Goal: Information Seeking & Learning: Learn about a topic

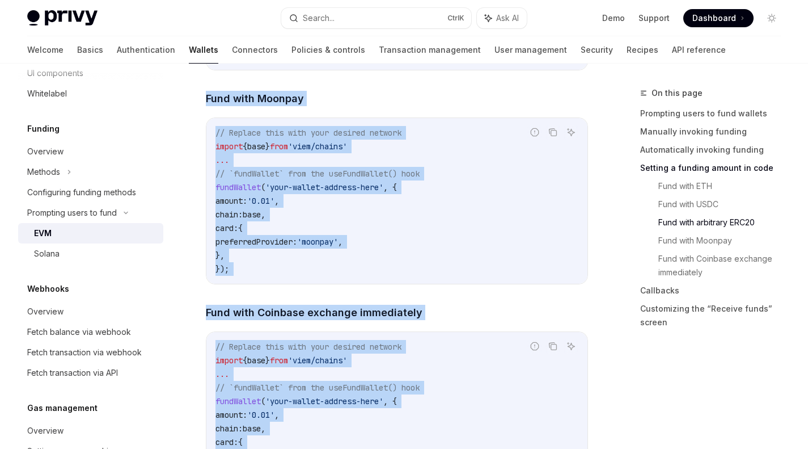
scroll to position [413, 0]
click at [109, 336] on div "Fetch balance via webhook" at bounding box center [79, 331] width 104 height 14
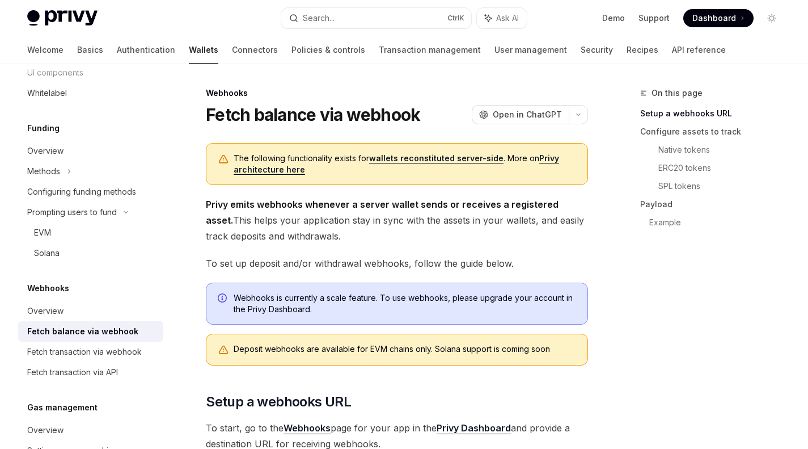
click at [388, 157] on link "wallets reconstituted server-side" at bounding box center [436, 158] width 134 height 10
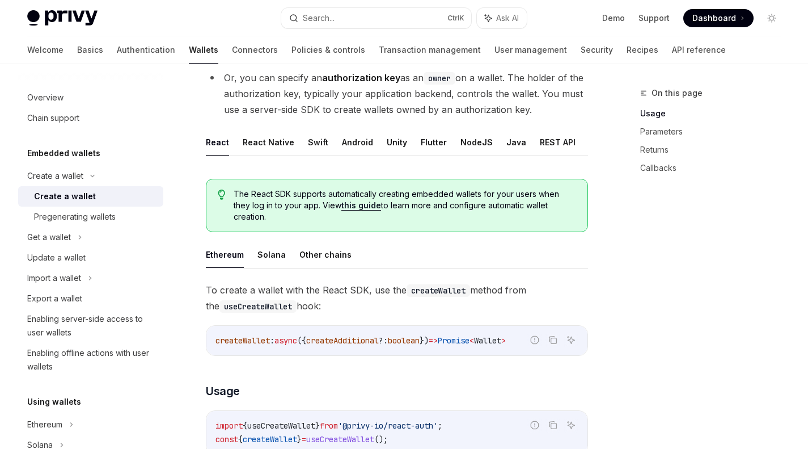
scroll to position [201, 0]
click at [547, 145] on button "REST API" at bounding box center [558, 141] width 36 height 27
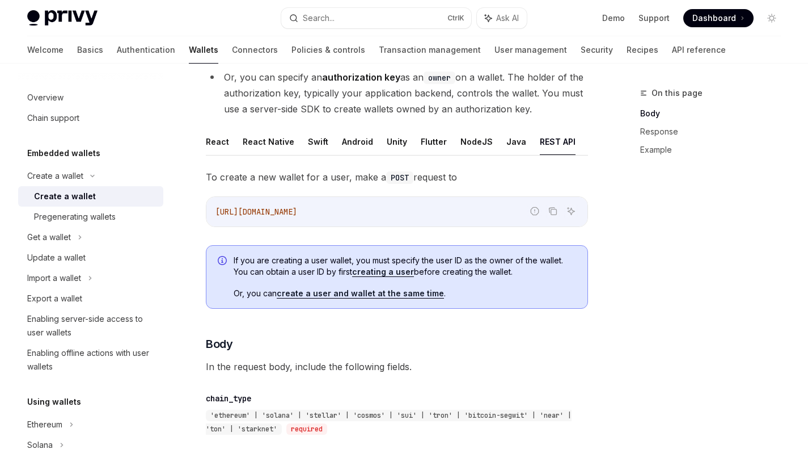
click at [514, 143] on button "Java" at bounding box center [516, 141] width 20 height 27
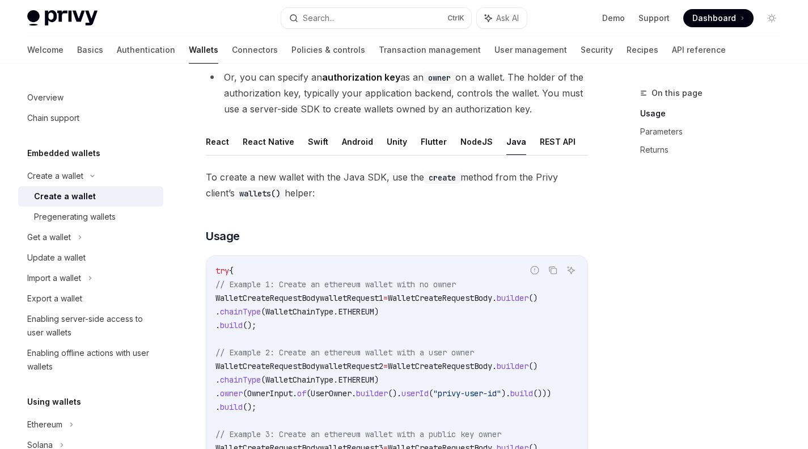
click at [275, 139] on button "React Native" at bounding box center [269, 141] width 52 height 27
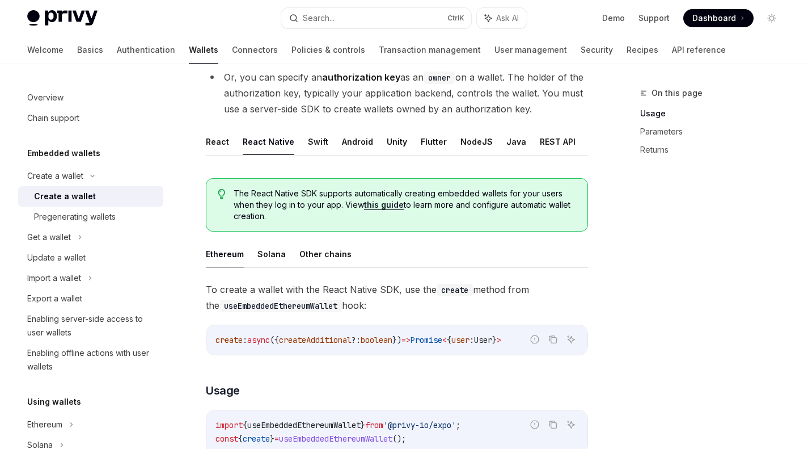
click at [225, 143] on button "React" at bounding box center [217, 141] width 23 height 27
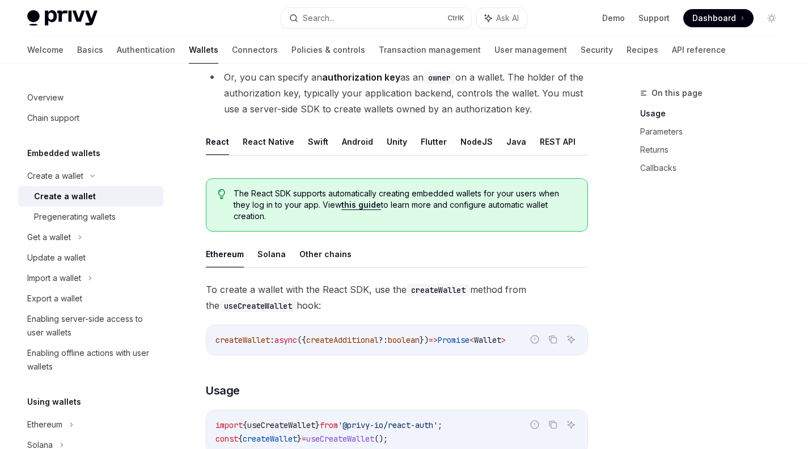
scroll to position [206, 0]
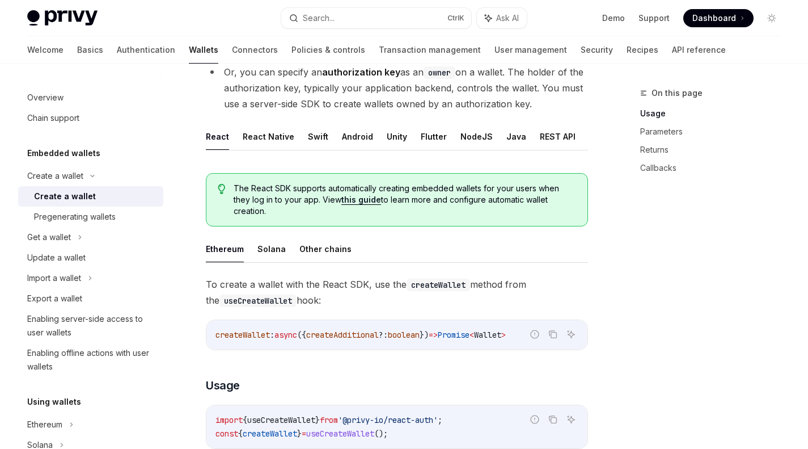
click at [256, 137] on button "React Native" at bounding box center [269, 136] width 52 height 27
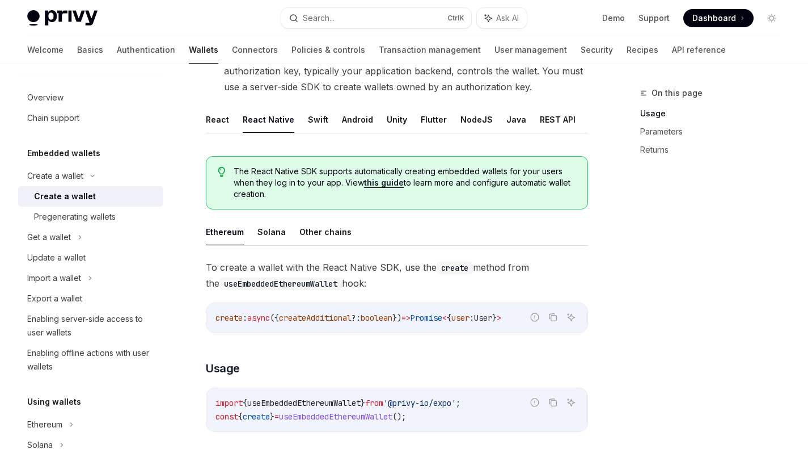
scroll to position [224, 0]
click at [218, 120] on button "React" at bounding box center [217, 118] width 23 height 27
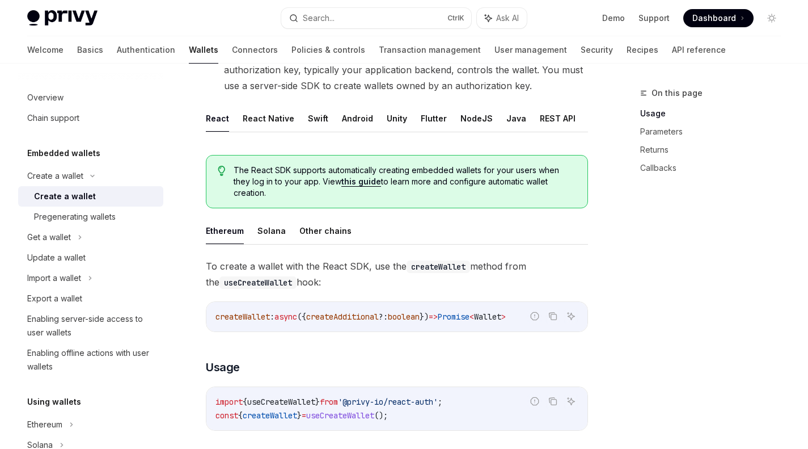
click at [350, 125] on button "Android" at bounding box center [357, 118] width 31 height 27
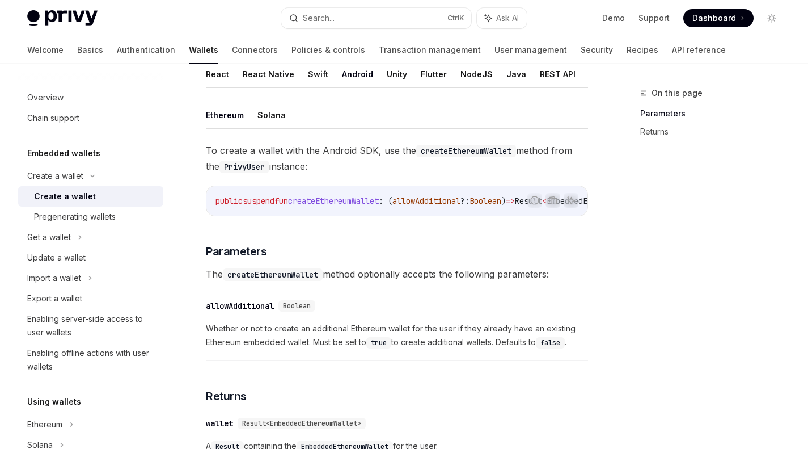
scroll to position [270, 0]
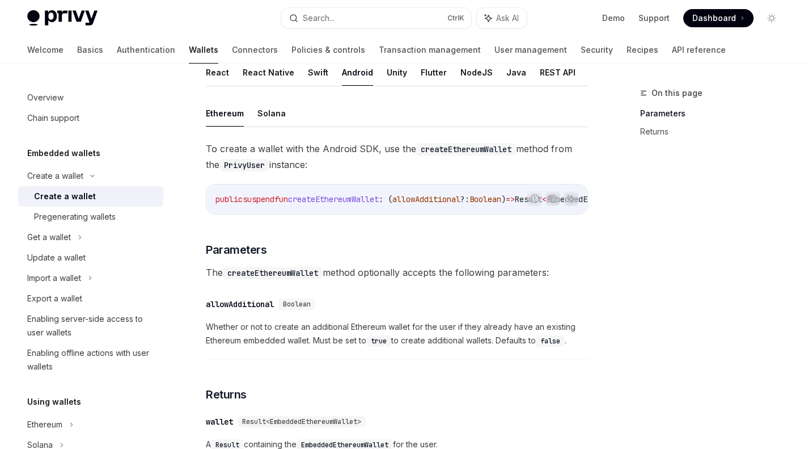
click at [223, 70] on button "React" at bounding box center [217, 72] width 23 height 27
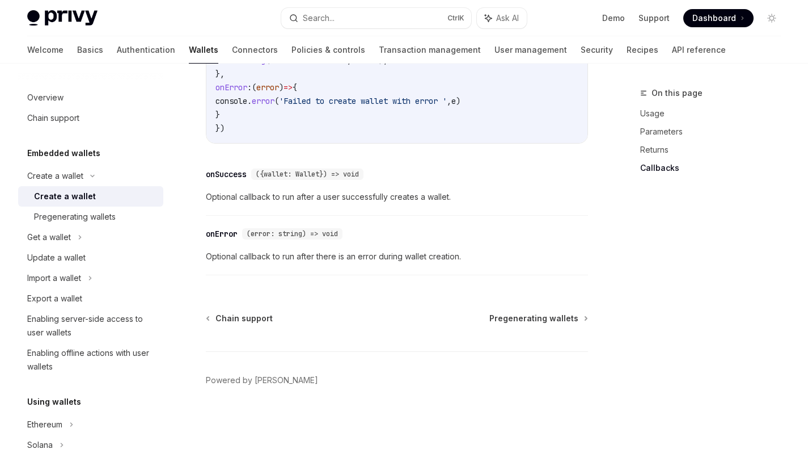
scroll to position [965, 0]
click at [95, 213] on div "Pregenerating wallets" at bounding box center [75, 217] width 82 height 14
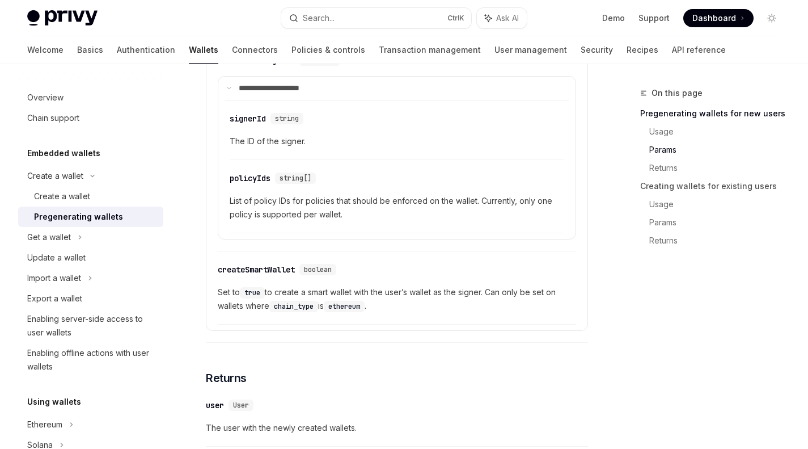
scroll to position [899, 0]
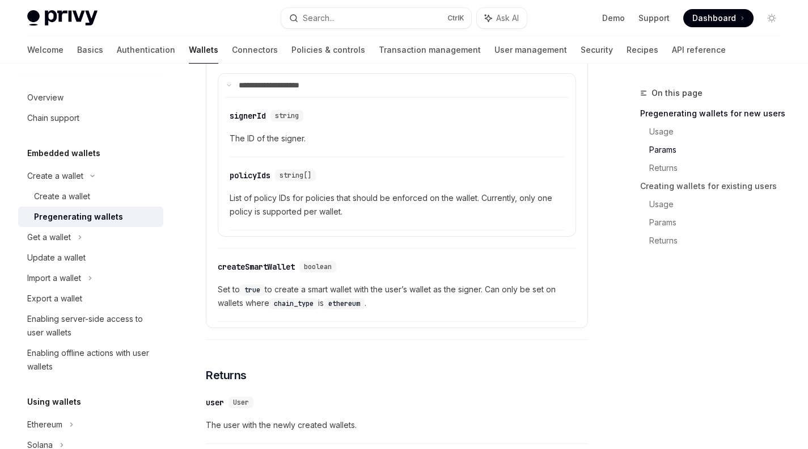
click at [95, 233] on div "Get a wallet" at bounding box center [90, 237] width 145 height 20
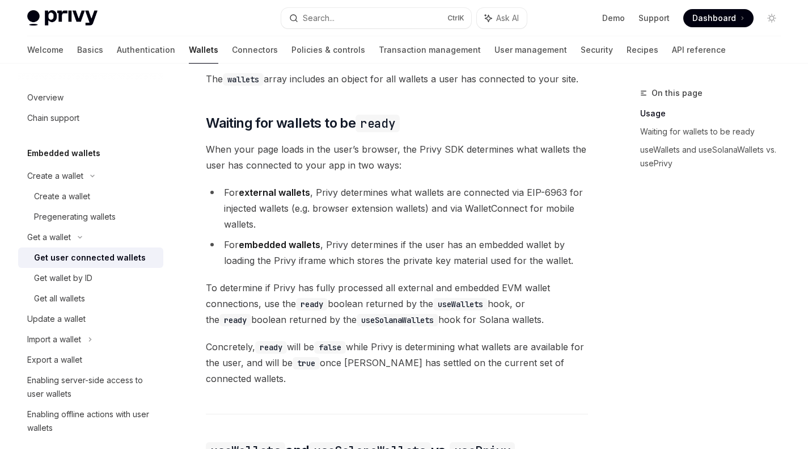
scroll to position [620, 0]
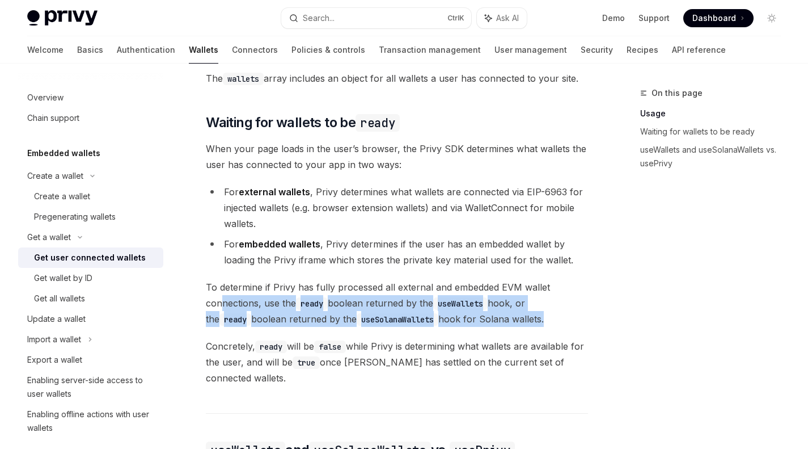
drag, startPoint x: 247, startPoint y: 394, endPoint x: 223, endPoint y: 297, distance: 99.7
click at [223, 297] on div "Ethereum Solana To access connected wallets with the React SDK, use the wallets…" at bounding box center [397, 298] width 382 height 947
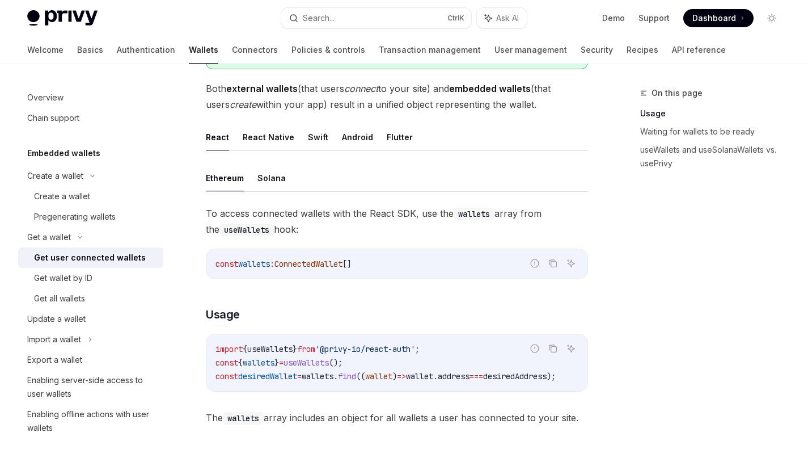
scroll to position [0, 0]
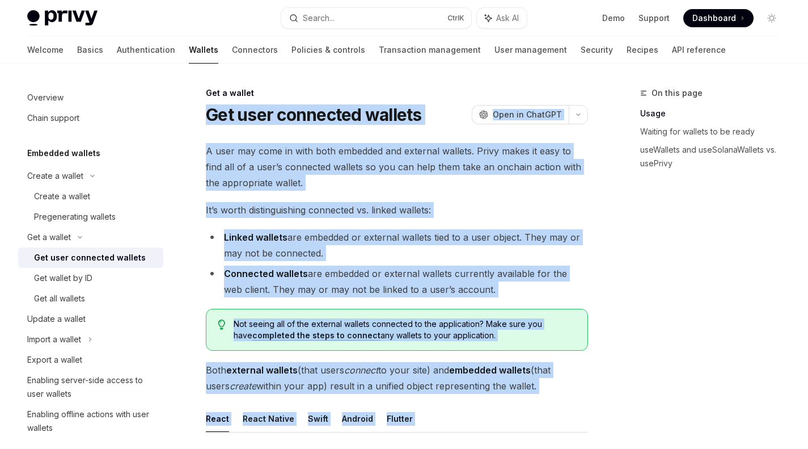
drag, startPoint x: 248, startPoint y: 153, endPoint x: 205, endPoint y: 112, distance: 59.0
copy div "Get user connected wallets OpenAI Open in ChatGPT OpenAI Open in ChatGPT A user…"
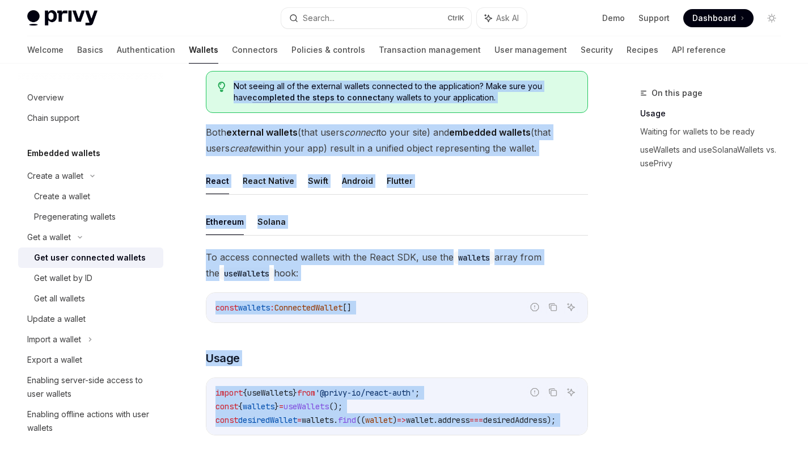
scroll to position [238, 0]
click at [84, 383] on div "Enabling server-side access to user wallets" at bounding box center [91, 386] width 129 height 27
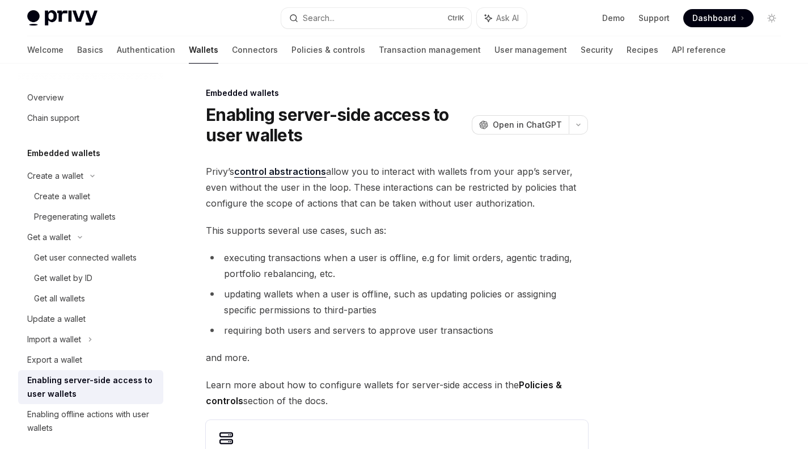
scroll to position [18, 0]
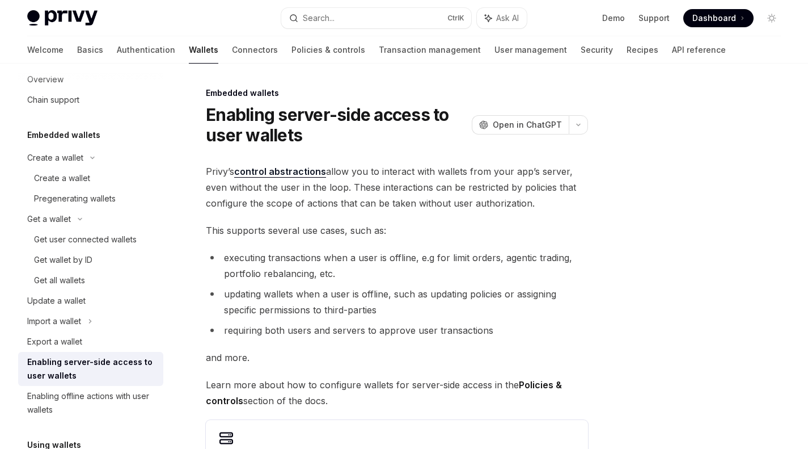
click at [120, 245] on div "Get user connected wallets" at bounding box center [85, 240] width 103 height 14
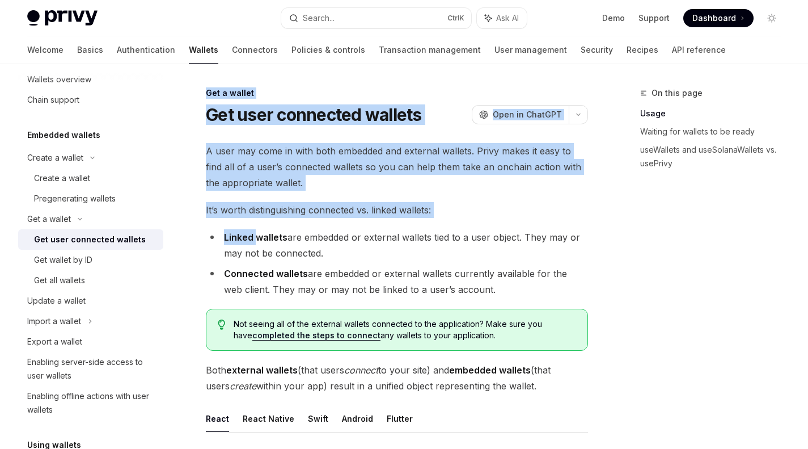
drag, startPoint x: 208, startPoint y: 86, endPoint x: 258, endPoint y: 226, distance: 148.2
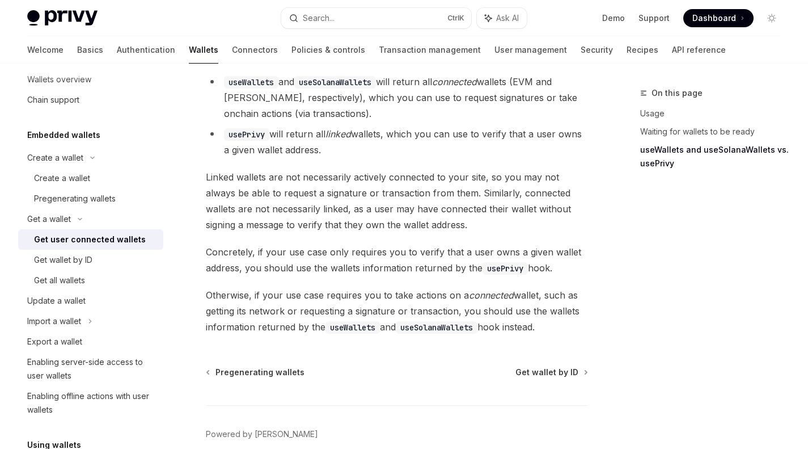
scroll to position [1117, 0]
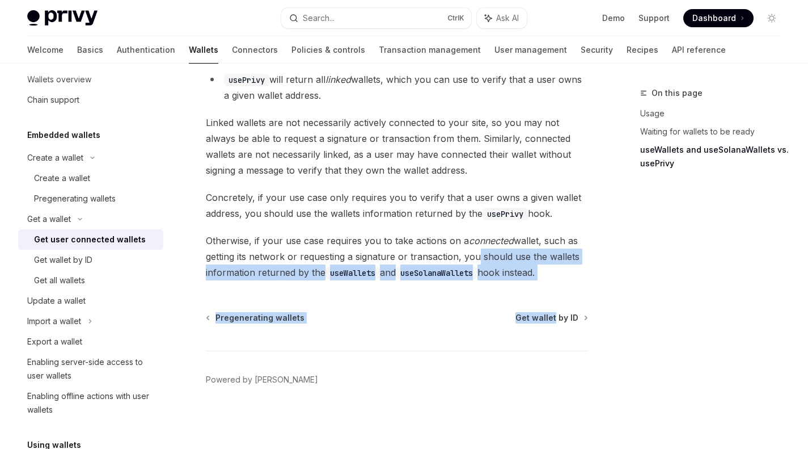
drag, startPoint x: 556, startPoint y: 287, endPoint x: 472, endPoint y: 256, distance: 88.8
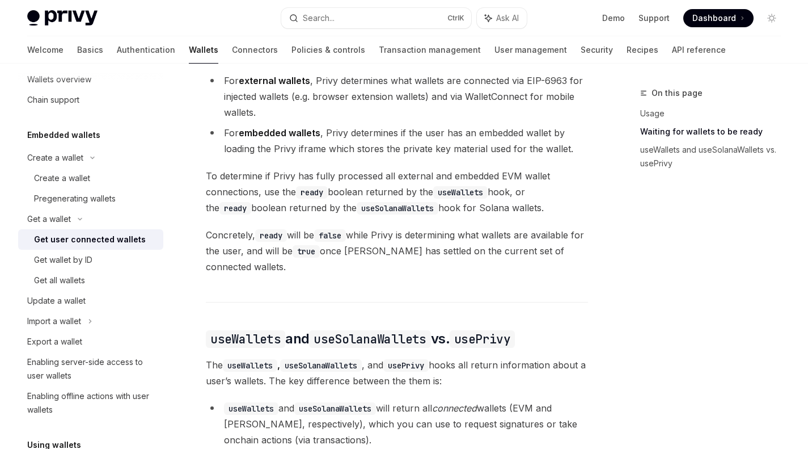
scroll to position [649, 0]
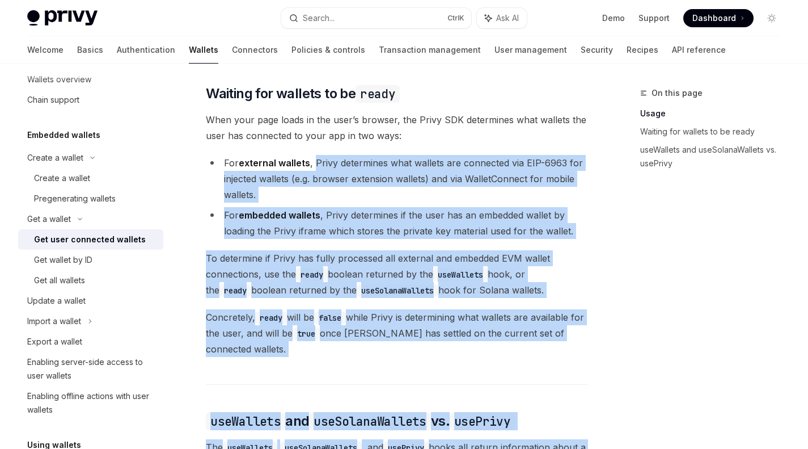
drag, startPoint x: 399, startPoint y: 201, endPoint x: 316, endPoint y: 161, distance: 92.3
click at [316, 161] on li "For external wallets , Privy determines what wallets are connected via EIP-6963…" at bounding box center [397, 179] width 382 height 48
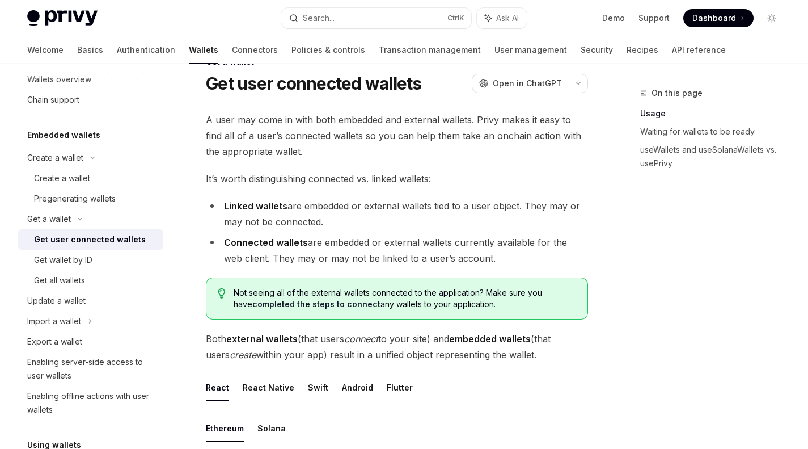
scroll to position [0, 0]
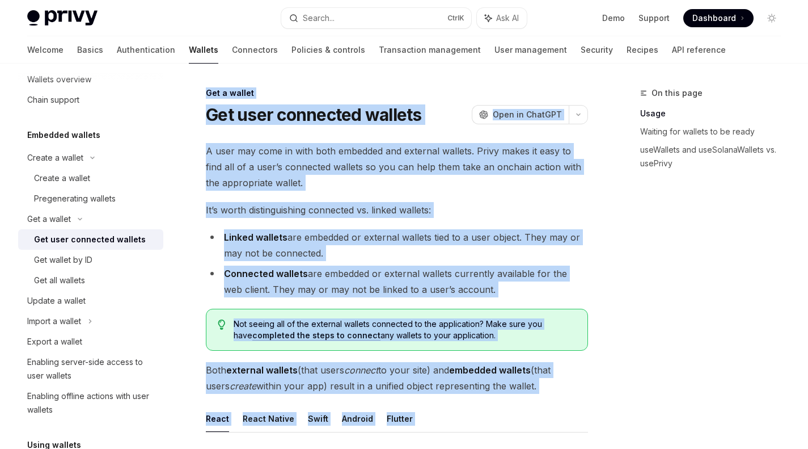
drag, startPoint x: 222, startPoint y: 153, endPoint x: 205, endPoint y: 93, distance: 61.8
copy div "Get a wallet Get user connected wallets OpenAI Open in ChatGPT OpenAI Open in C…"
click at [77, 255] on div "Get wallet by ID" at bounding box center [63, 260] width 58 height 14
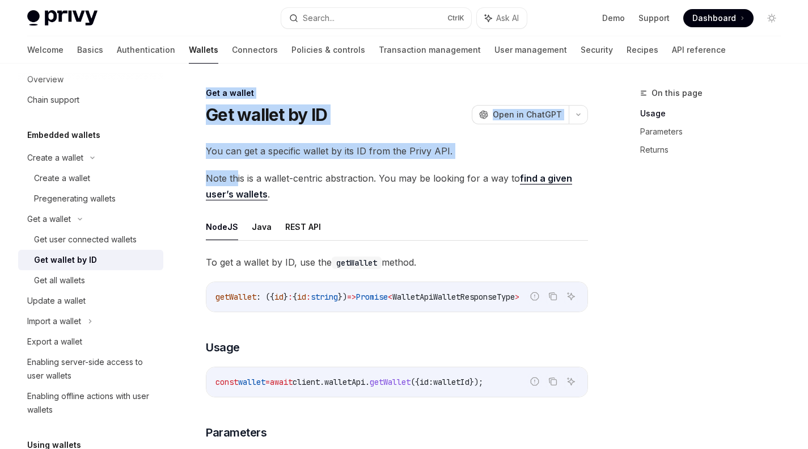
drag, startPoint x: 195, startPoint y: 95, endPoint x: 252, endPoint y: 206, distance: 125.3
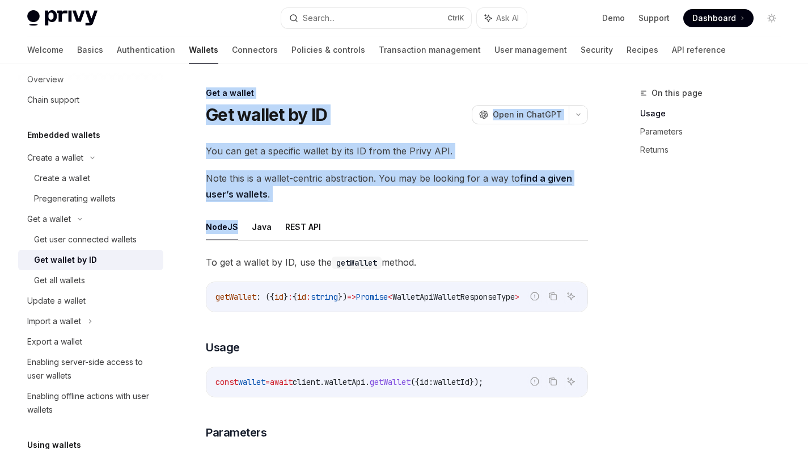
click at [87, 286] on div "Get all wallets" at bounding box center [95, 280] width 123 height 14
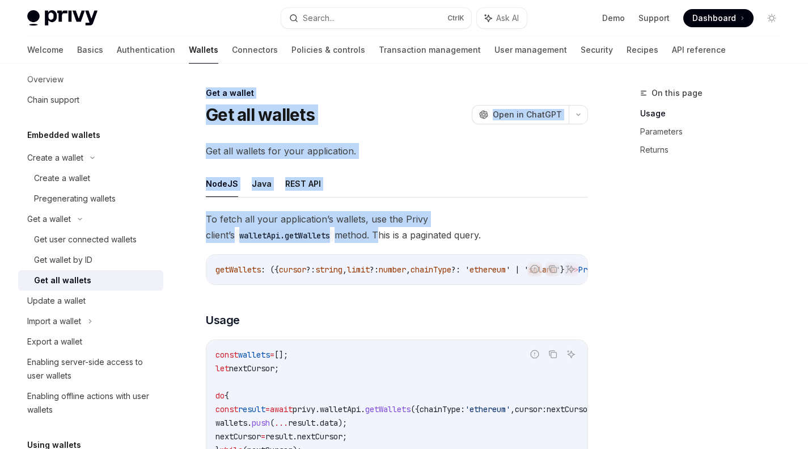
drag, startPoint x: 206, startPoint y: 88, endPoint x: 247, endPoint y: 247, distance: 163.8
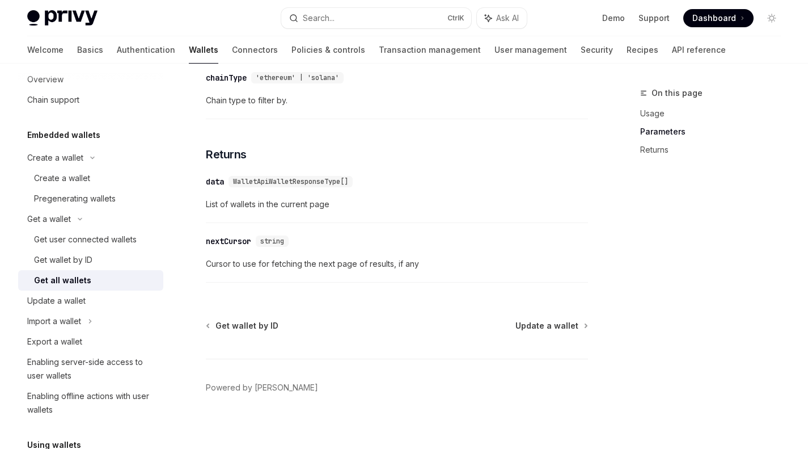
scroll to position [627, 0]
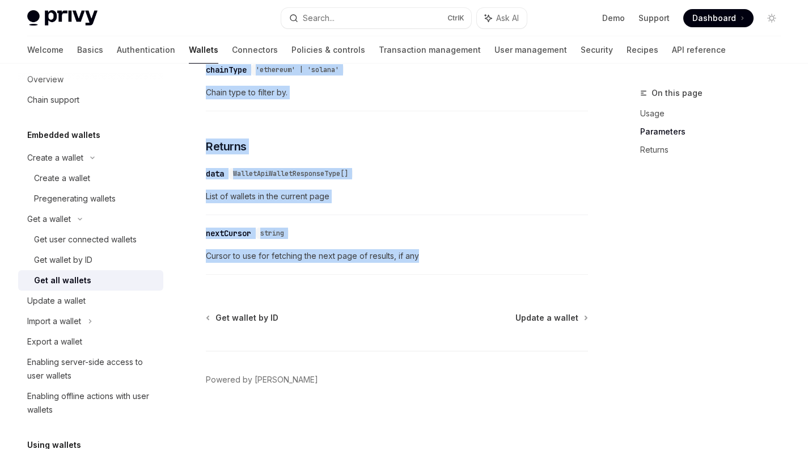
click at [450, 263] on div "​ nextCursor string Cursor to use for fetching the next page of results, if any" at bounding box center [397, 248] width 382 height 54
copy div "Get a wallet Get all wallets OpenAI Open in ChatGPT OpenAI Open in ChatGPT Get …"
click at [74, 268] on link "Get wallet by ID" at bounding box center [90, 260] width 145 height 20
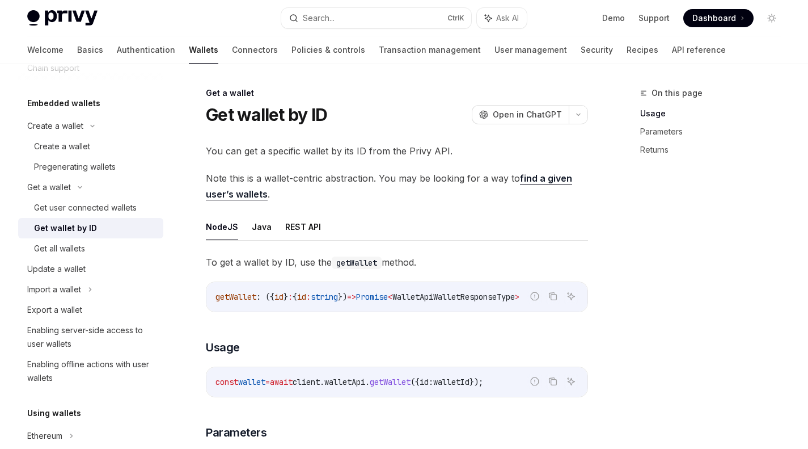
scroll to position [50, 0]
click at [105, 205] on div "Get user connected wallets" at bounding box center [85, 207] width 103 height 14
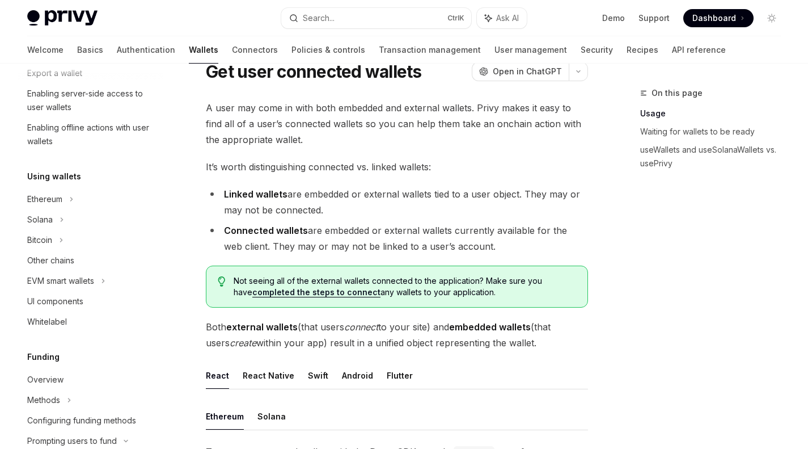
scroll to position [341, 0]
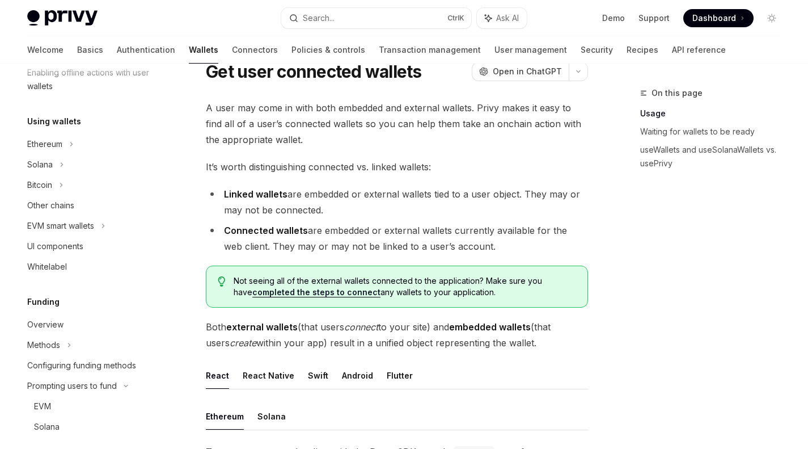
click at [71, 246] on div "UI components" at bounding box center [55, 246] width 56 height 14
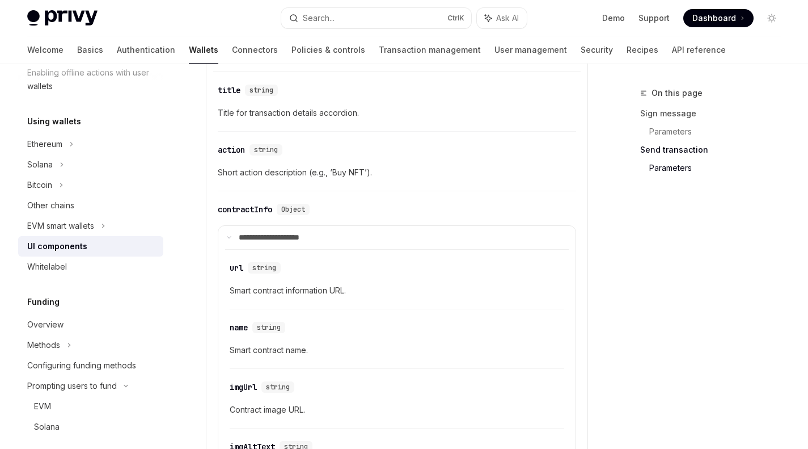
scroll to position [1630, 0]
click at [116, 271] on div "Whitelabel" at bounding box center [91, 267] width 129 height 14
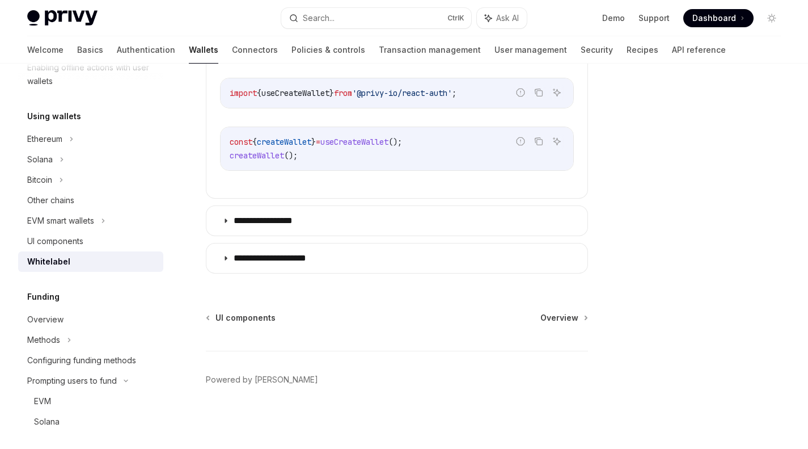
scroll to position [348, 0]
click at [102, 226] on div "EVM smart wallets" at bounding box center [90, 219] width 145 height 20
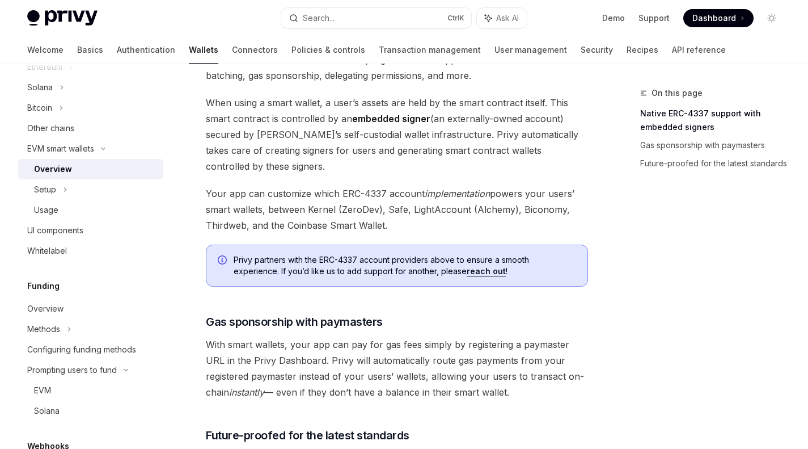
scroll to position [924, 0]
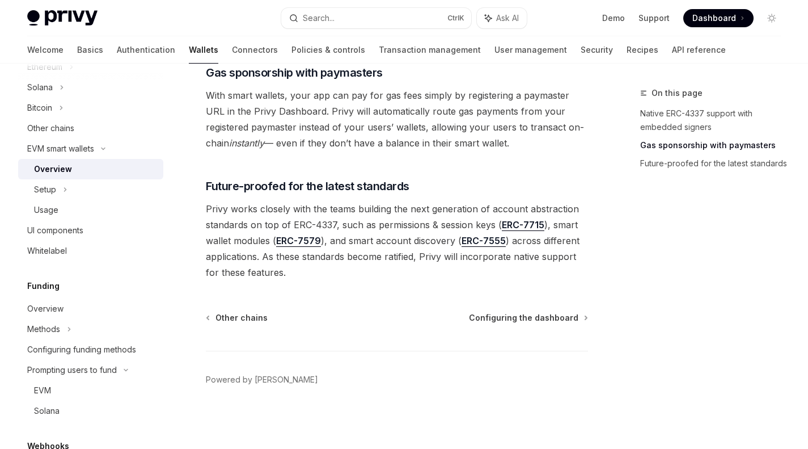
click at [102, 189] on div "Setup" at bounding box center [90, 189] width 145 height 20
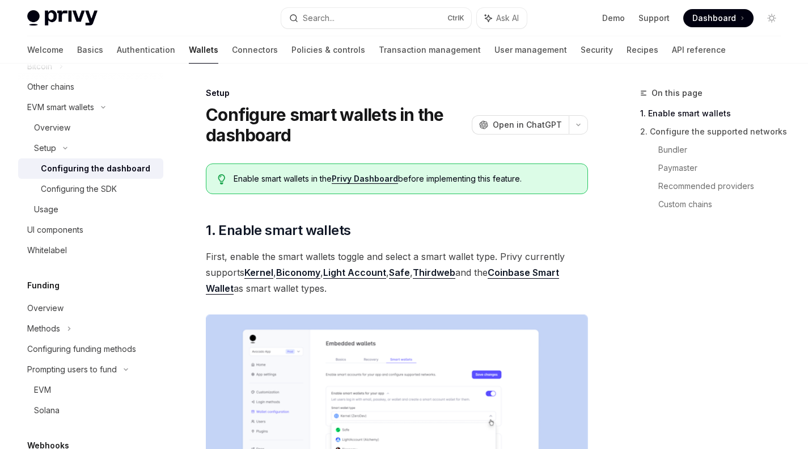
scroll to position [468, 0]
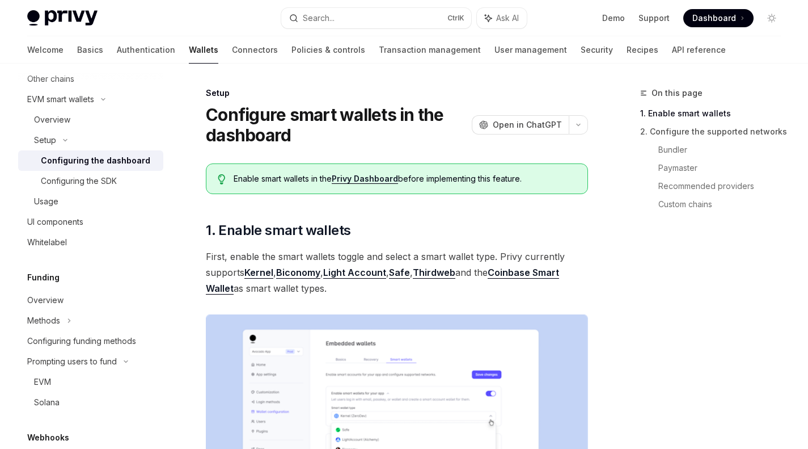
click at [103, 224] on div "UI components" at bounding box center [91, 222] width 129 height 14
type textarea "*"
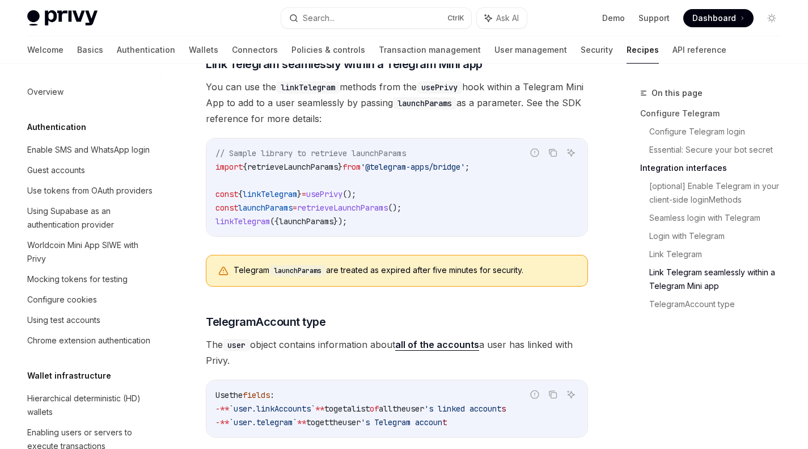
scroll to position [826, 0]
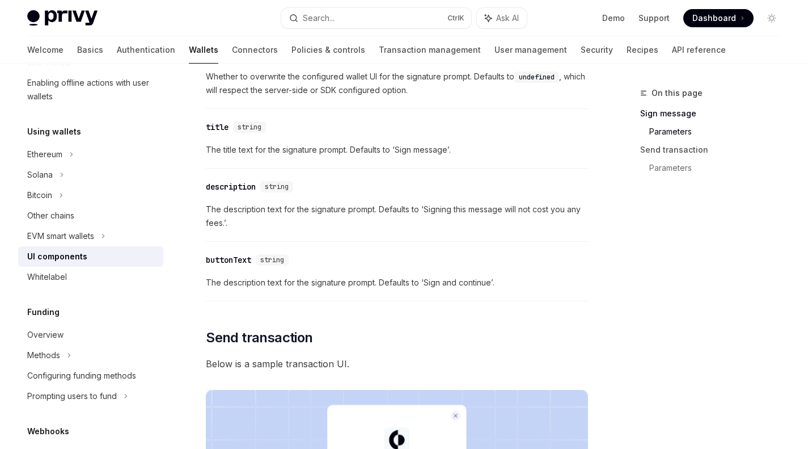
scroll to position [679, 0]
click at [495, 50] on link "User management" at bounding box center [531, 49] width 73 height 27
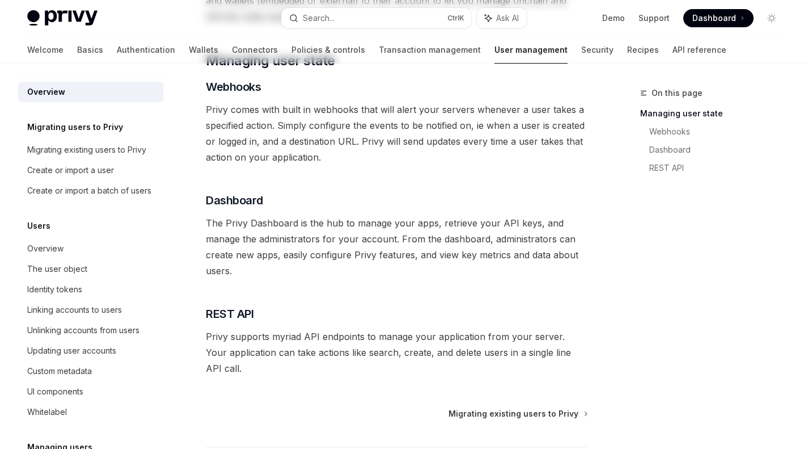
scroll to position [288, 0]
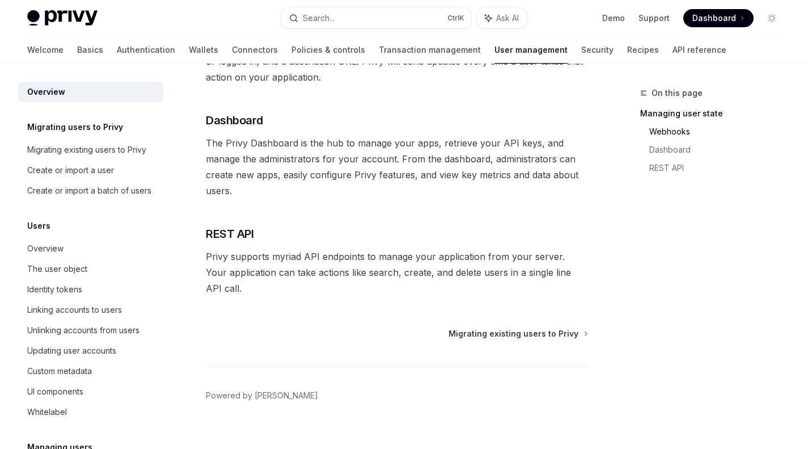
type textarea "*"
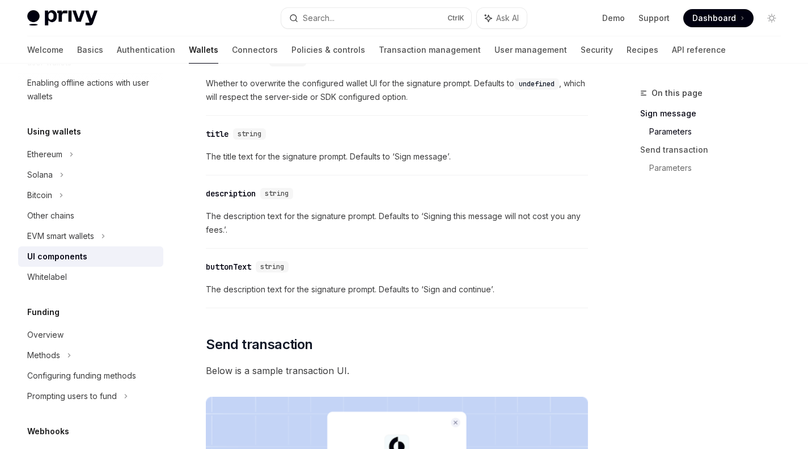
scroll to position [679, 0]
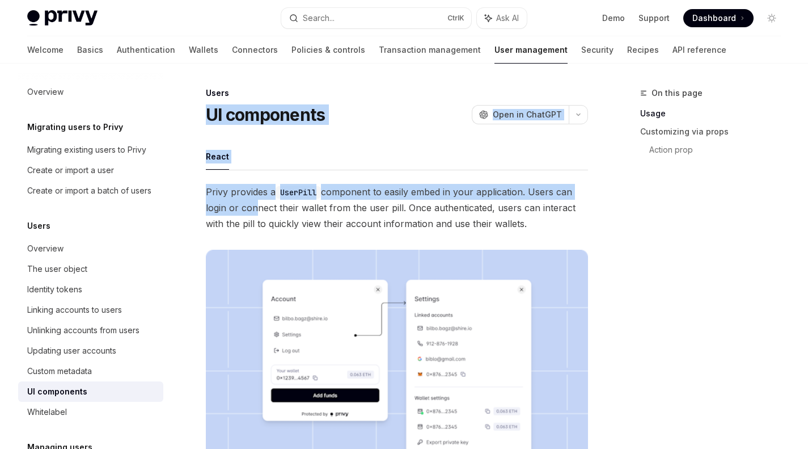
drag, startPoint x: 198, startPoint y: 107, endPoint x: 254, endPoint y: 206, distance: 114.5
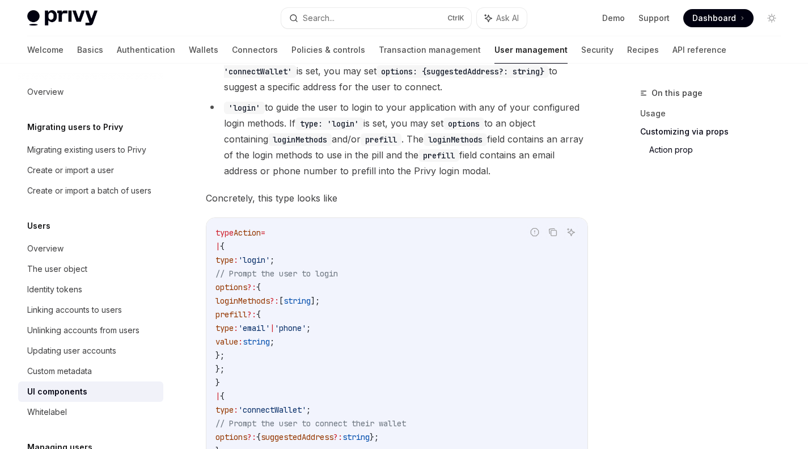
scroll to position [2072, 0]
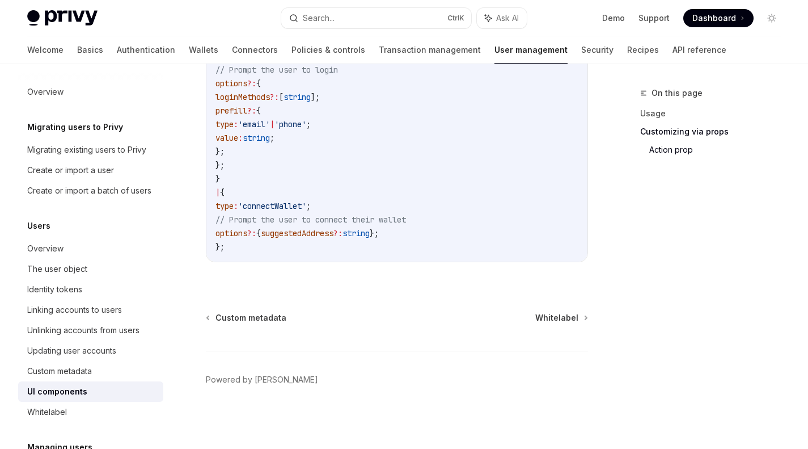
click at [271, 251] on code "type Action = | { type : 'login' ; // Prompt the user to login options ?: { log…" at bounding box center [397, 137] width 363 height 231
copy div "UI components OpenAI Open in ChatGPT OpenAI Open in ChatGPT React Privy provide…"
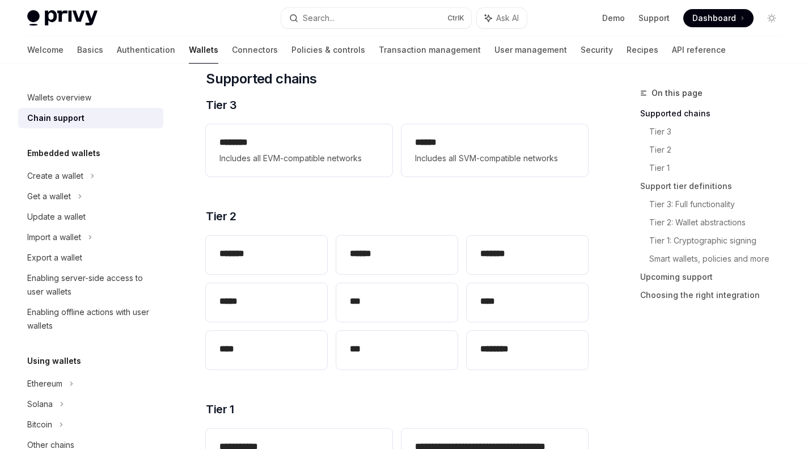
scroll to position [163, 0]
click at [234, 146] on h2 "********" at bounding box center [298, 143] width 159 height 14
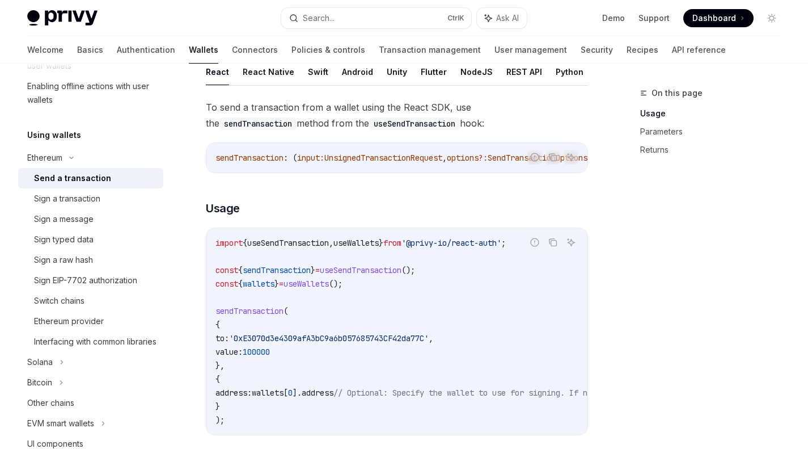
scroll to position [241, 0]
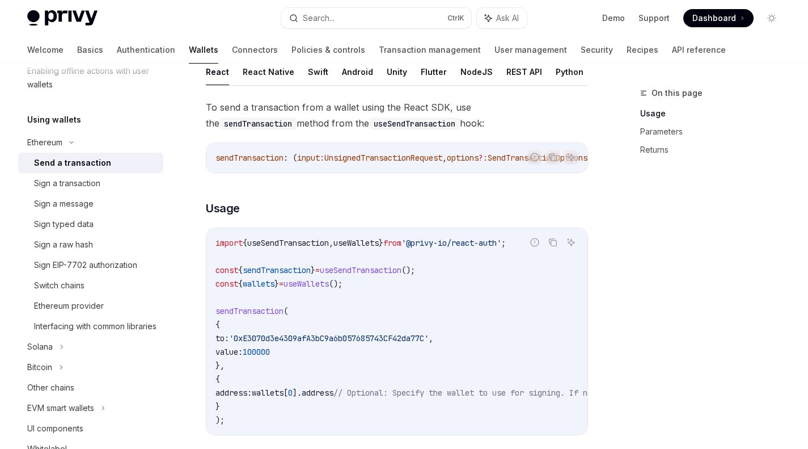
click at [57, 290] on div "Switch chains" at bounding box center [59, 285] width 50 height 14
type textarea "*"
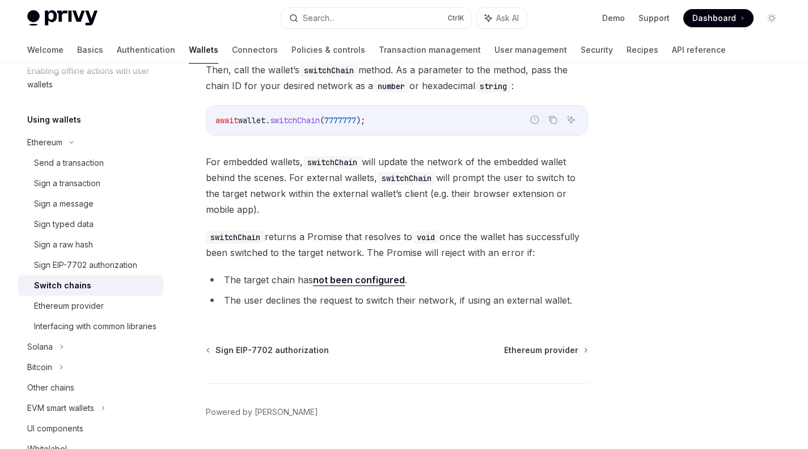
scroll to position [239, 0]
